Goal: Task Accomplishment & Management: Manage account settings

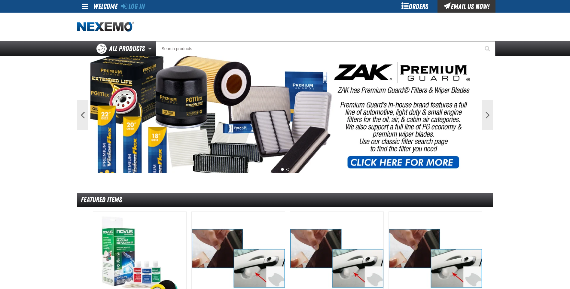
click at [405, 6] on div "Orders" at bounding box center [414, 6] width 45 height 13
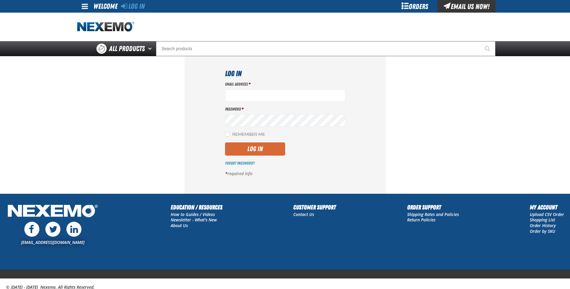
type input "ktanis@vtaig.com"
click at [255, 150] on button "Log In" at bounding box center [255, 148] width 60 height 13
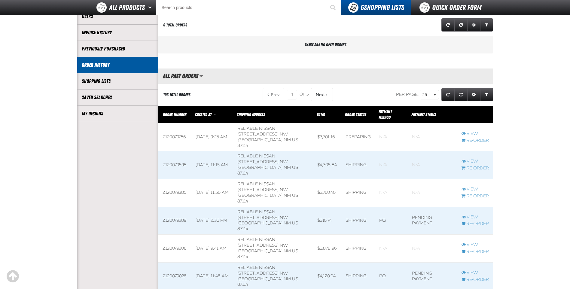
scroll to position [90, 0]
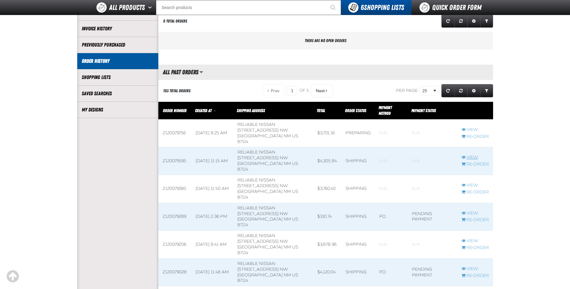
click at [469, 156] on link "View" at bounding box center [474, 158] width 27 height 6
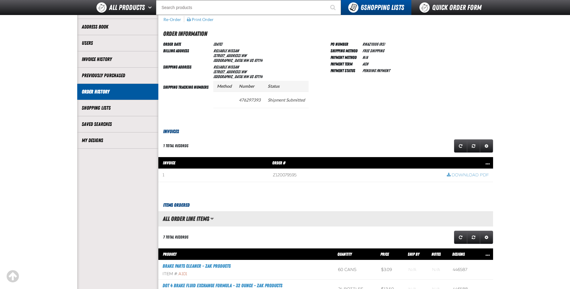
scroll to position [60, 0]
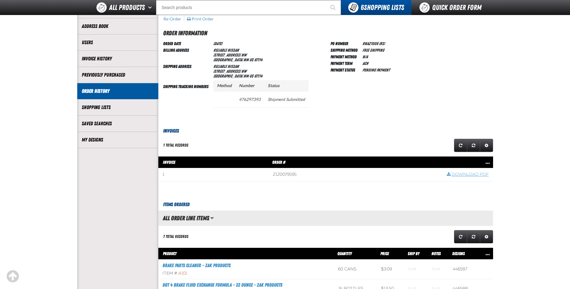
click at [469, 174] on link "Download PDF" at bounding box center [468, 175] width 42 height 6
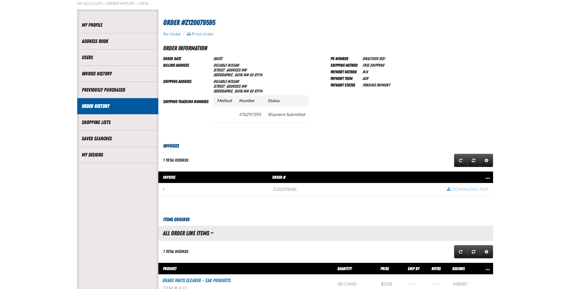
scroll to position [0, 0]
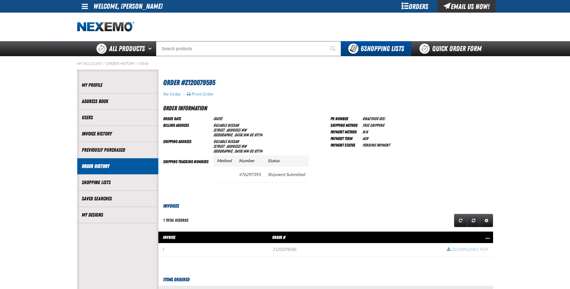
click at [84, 6] on span at bounding box center [85, 6] width 6 height 7
click at [88, 29] on link "Sign Out Sign Out" at bounding box center [90, 29] width 20 height 6
